Goal: Find specific page/section: Find specific page/section

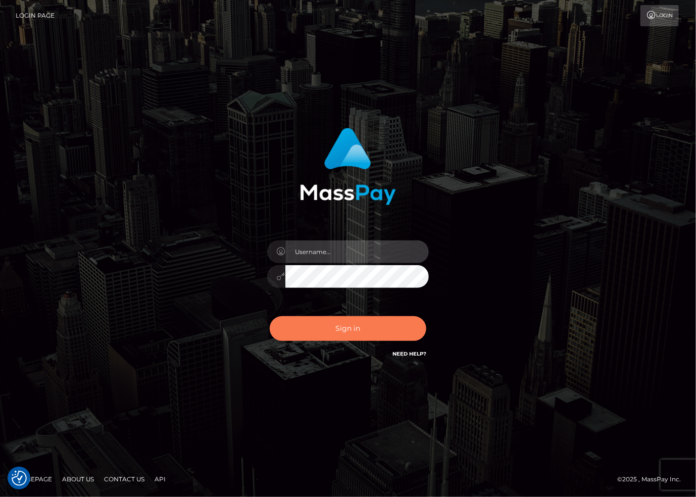
type input "[PERSON_NAME].dlx"
click at [340, 322] on button "Sign in" at bounding box center [348, 328] width 157 height 25
type input "[PERSON_NAME].dlx"
click at [343, 338] on button "Sign in" at bounding box center [348, 328] width 157 height 25
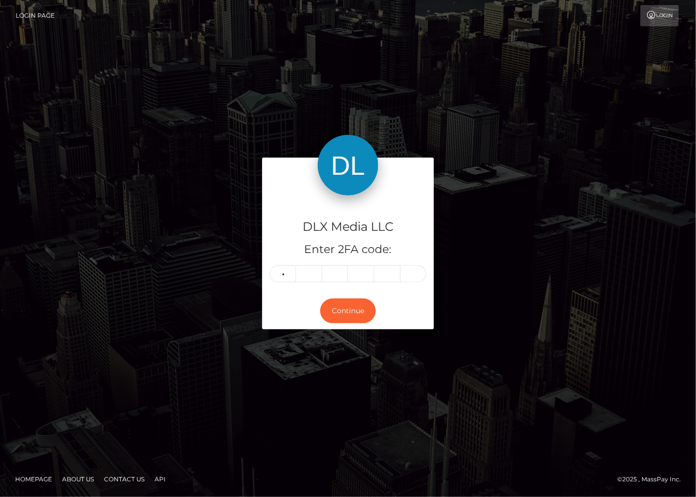
type input "1"
type input "8"
type input "1"
type input "8"
type input "3"
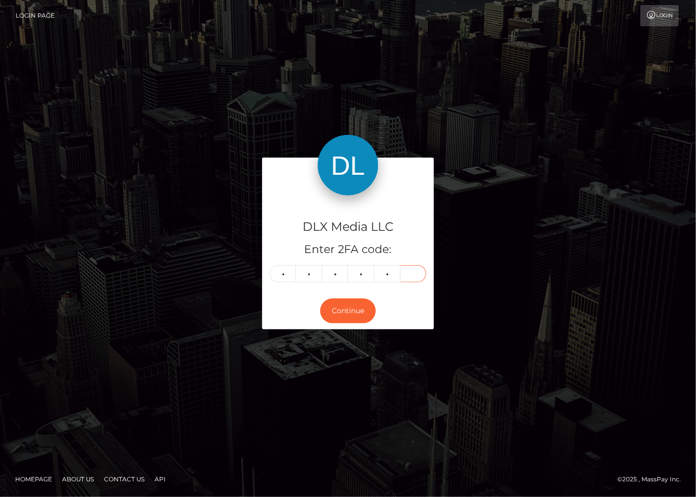
type input "5"
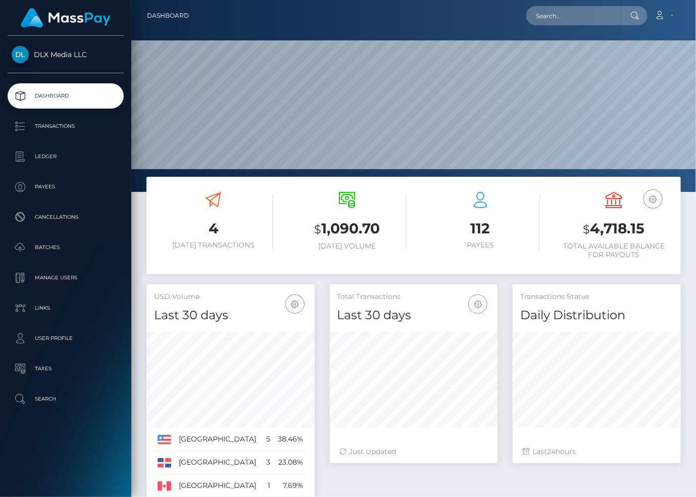
scroll to position [179, 168]
click at [60, 124] on p "Transactions" at bounding box center [66, 126] width 108 height 15
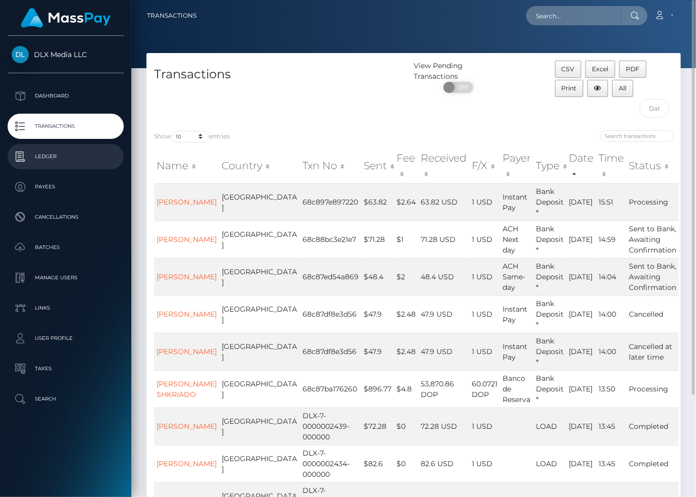
click at [35, 153] on p "Ledger" at bounding box center [66, 156] width 108 height 15
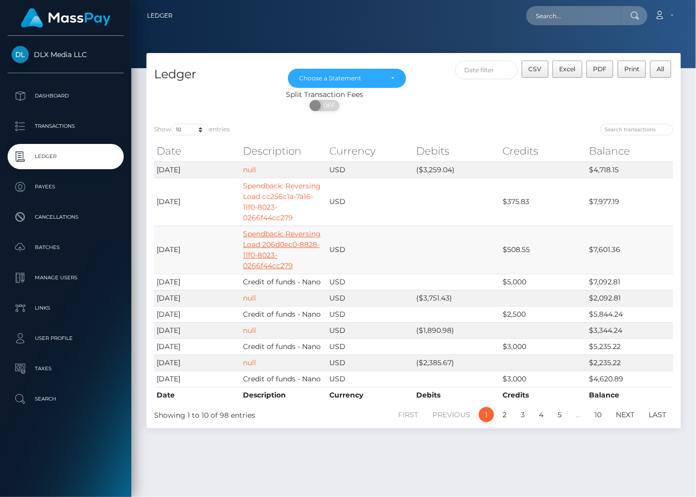
click at [279, 242] on link "Spendback: Reversing Load 206d0ec0-8828-11f0-8023-0266f44cc279" at bounding box center [282, 249] width 78 height 41
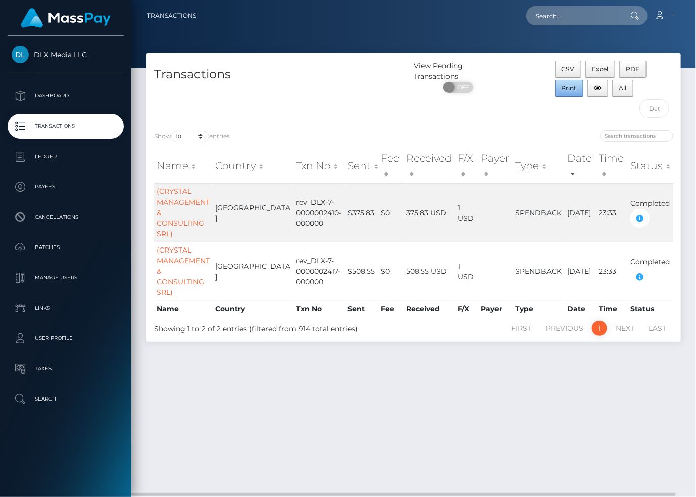
click at [568, 87] on span "Print" at bounding box center [568, 88] width 15 height 8
click at [563, 87] on span "Print" at bounding box center [568, 88] width 15 height 8
click at [472, 375] on div "Transactions View Pending Transactions ON OFF CSV Excel PDF Print All Show 10 2…" at bounding box center [413, 270] width 564 height 435
click at [629, 63] on button "PDF" at bounding box center [632, 69] width 27 height 17
